Goal: Find specific page/section: Find specific page/section

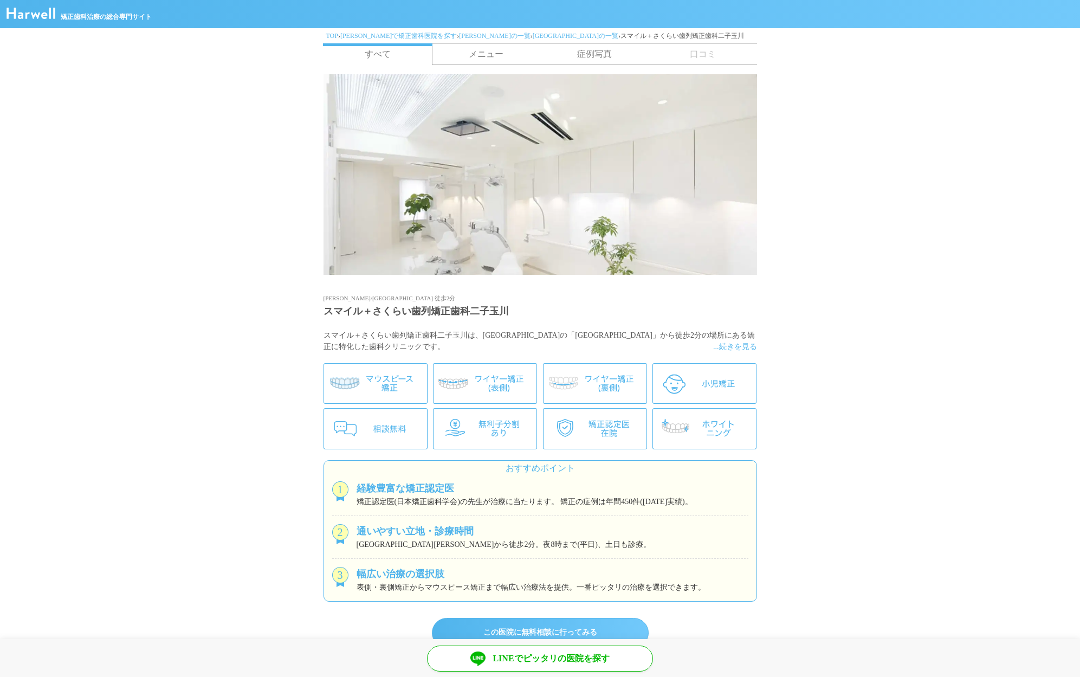
click at [360, 33] on link "[PERSON_NAME]で矯正歯科医院を探す" at bounding box center [398, 36] width 117 height 8
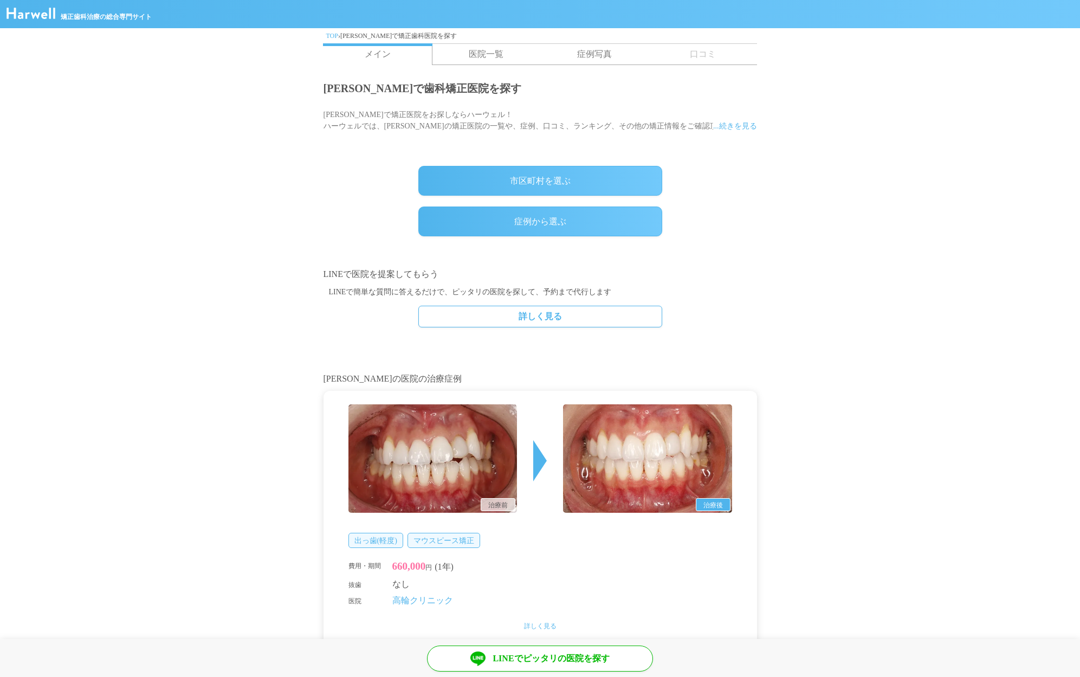
click at [330, 37] on link "TOP" at bounding box center [332, 36] width 12 height 8
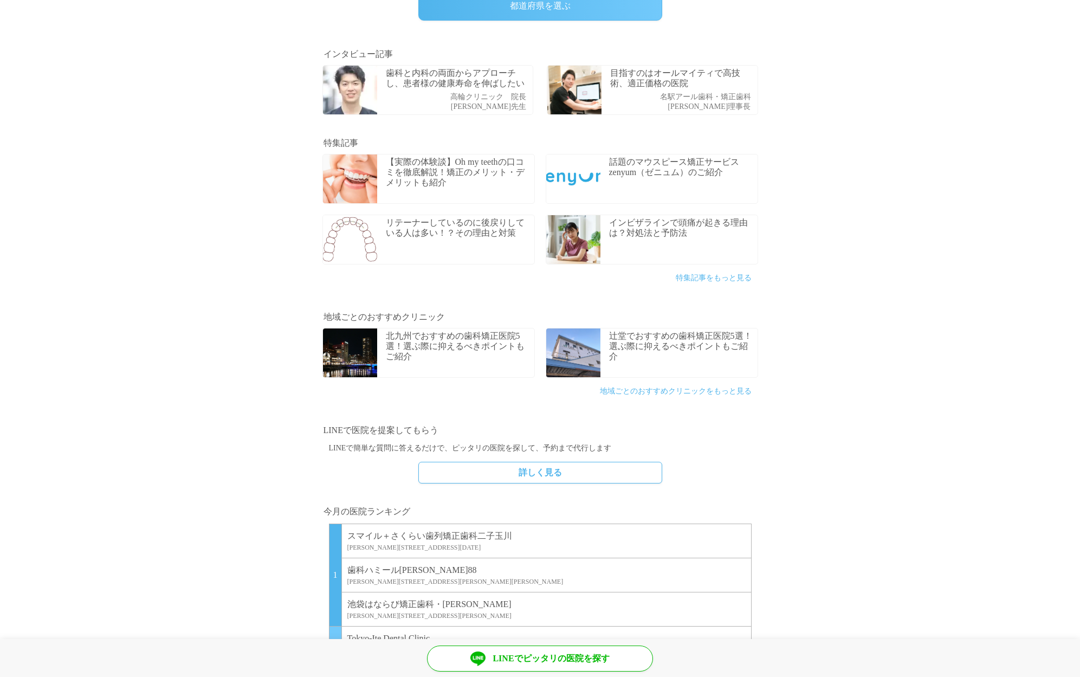
scroll to position [542, 0]
